Goal: Task Accomplishment & Management: Manage account settings

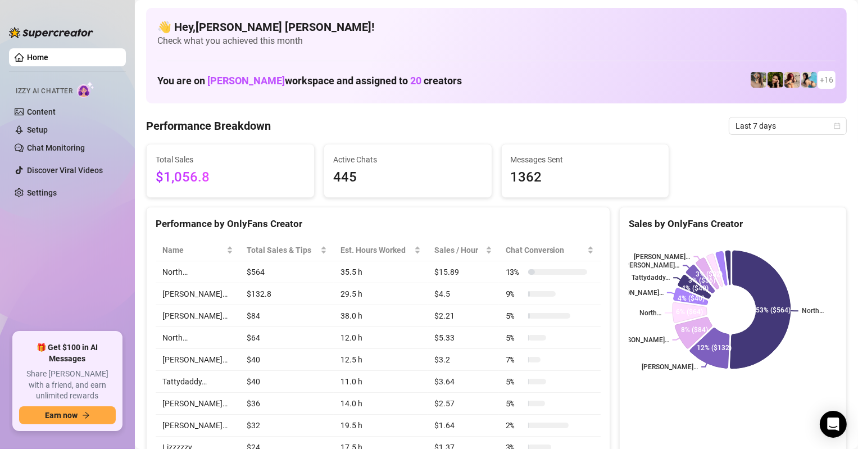
click at [790, 374] on rect at bounding box center [732, 309] width 206 height 140
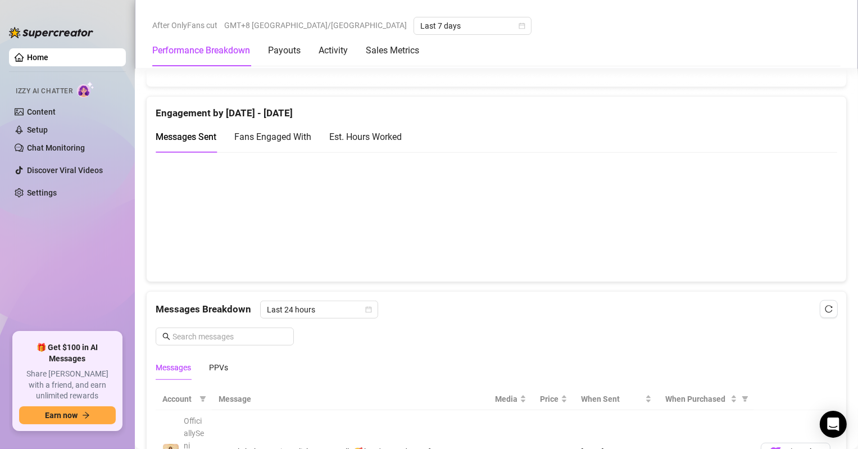
scroll to position [1011, 0]
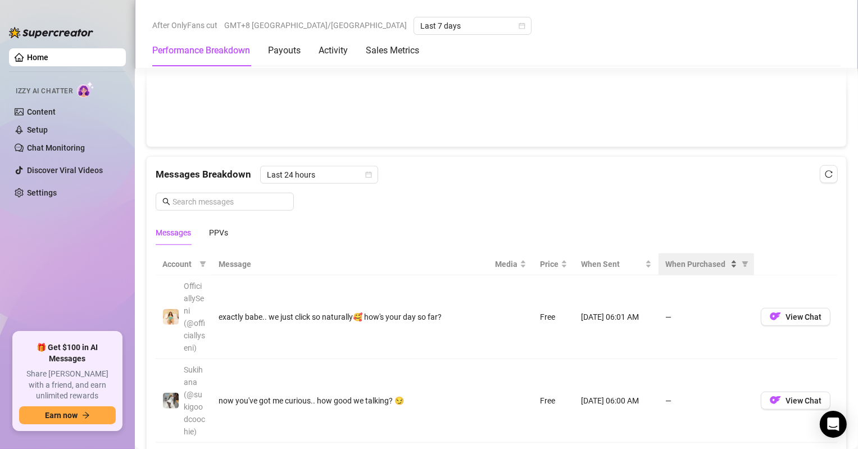
click at [691, 263] on span "When Purchased" at bounding box center [696, 264] width 63 height 12
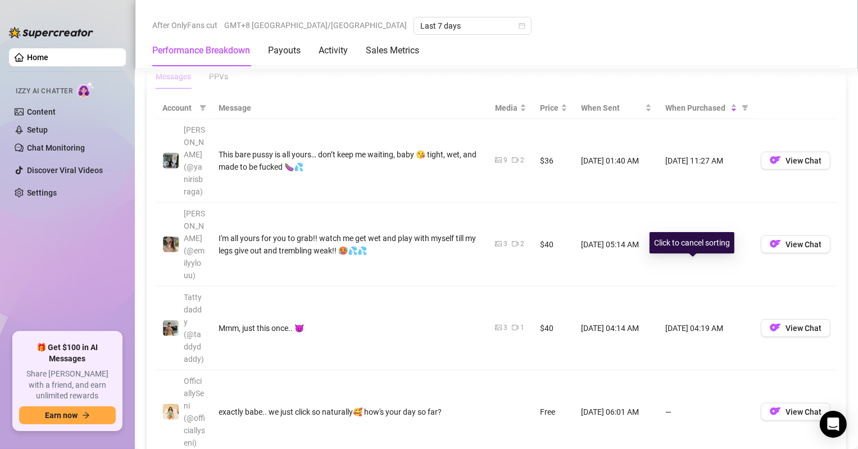
scroll to position [1180, 0]
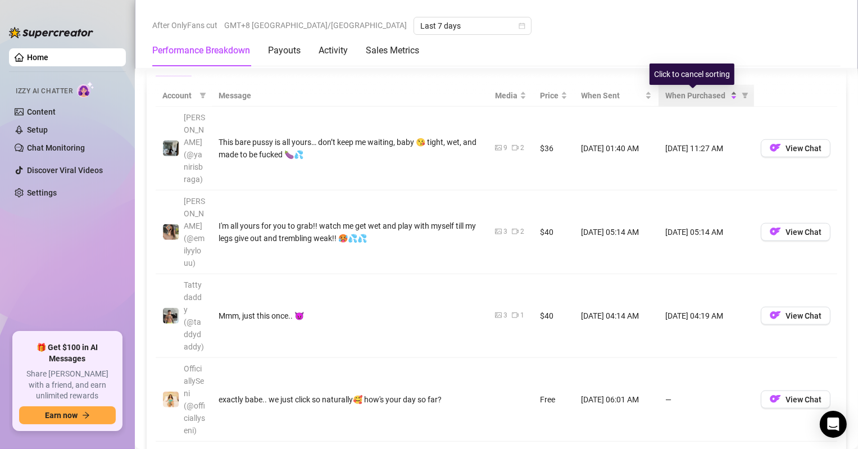
click at [685, 94] on span "When Purchased" at bounding box center [696, 95] width 63 height 12
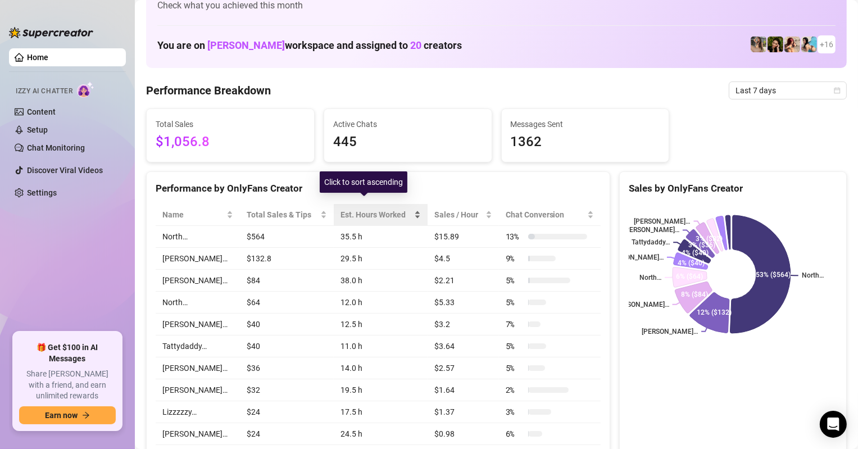
scroll to position [0, 0]
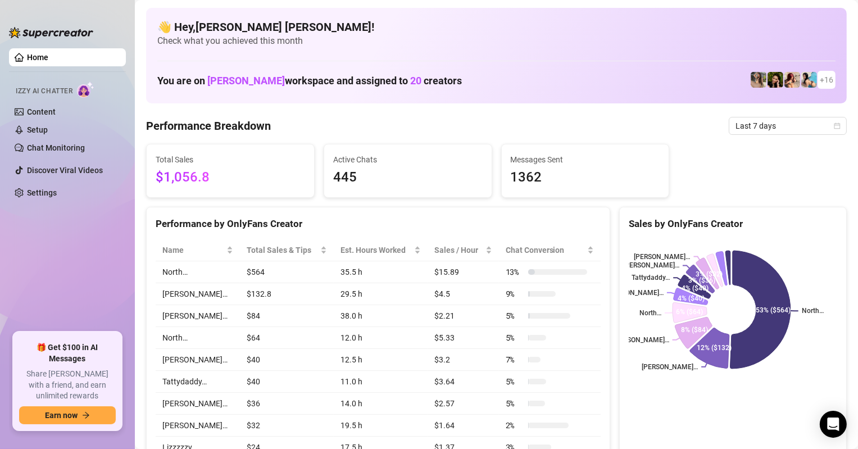
drag, startPoint x: 320, startPoint y: 121, endPoint x: 332, endPoint y: 117, distance: 13.1
click at [320, 121] on div "Performance Breakdown Last 7 days" at bounding box center [496, 126] width 700 height 18
click at [581, 36] on span "Check what you achieved this month" at bounding box center [496, 41] width 678 height 12
drag, startPoint x: 364, startPoint y: 123, endPoint x: 355, endPoint y: 122, distance: 9.0
click at [362, 122] on div "Performance Breakdown Last 7 days" at bounding box center [496, 126] width 700 height 18
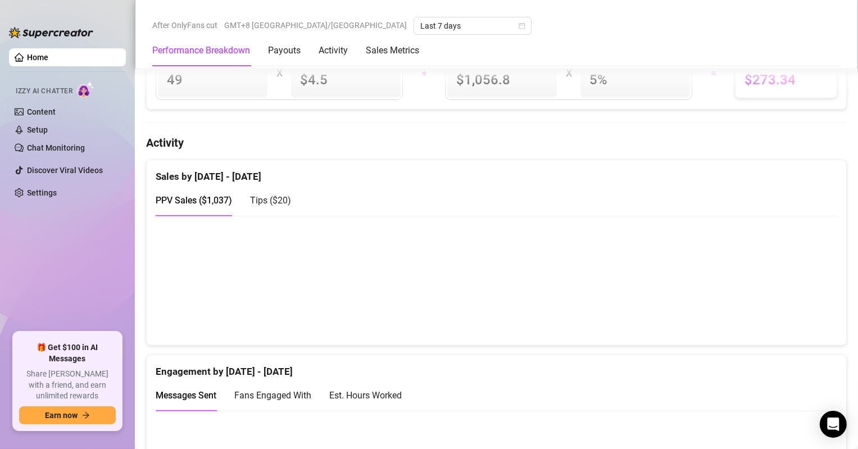
scroll to position [955, 0]
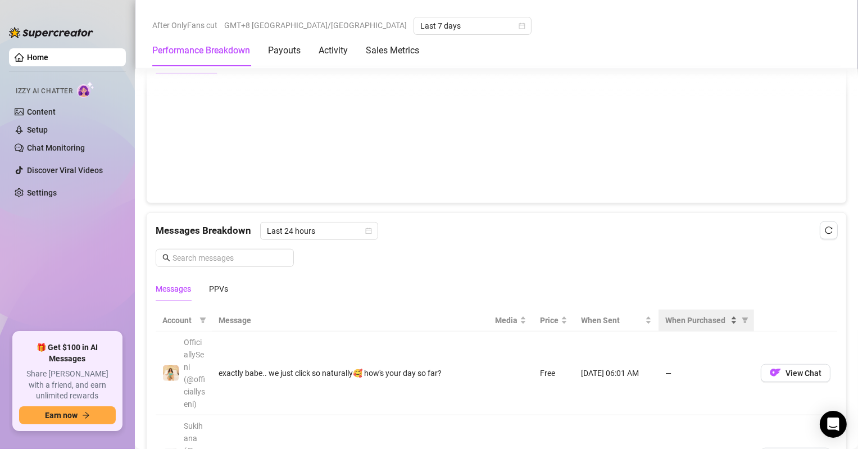
click at [685, 319] on span "When Purchased" at bounding box center [696, 320] width 63 height 12
click at [693, 315] on th "When Purchased" at bounding box center [705, 321] width 95 height 22
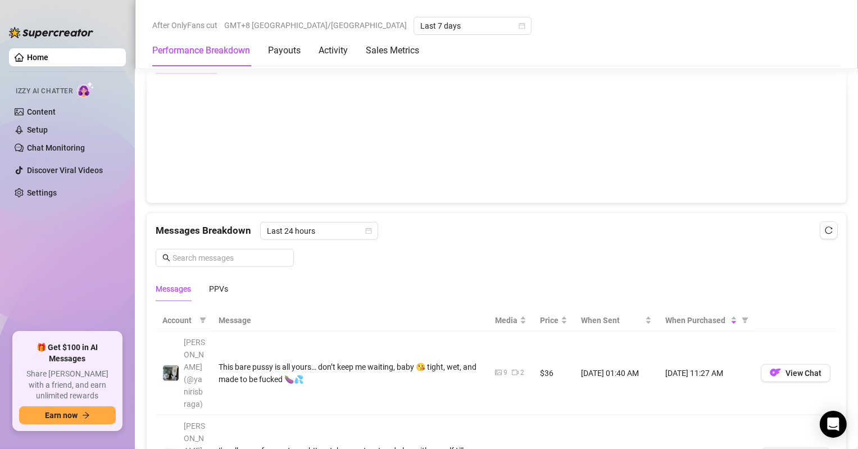
drag, startPoint x: 721, startPoint y: 357, endPoint x: 668, endPoint y: 359, distance: 52.8
click at [668, 359] on td "[DATE] 11:27 AM" at bounding box center [705, 373] width 95 height 84
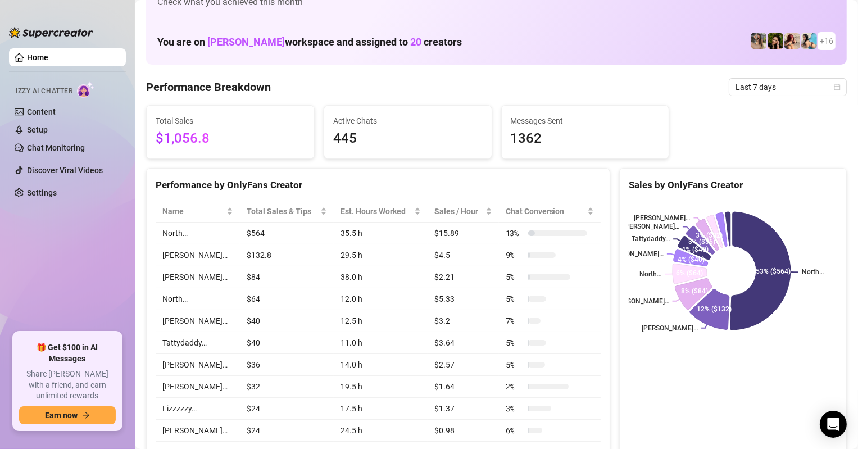
scroll to position [0, 0]
